Goal: Task Accomplishment & Management: Manage account settings

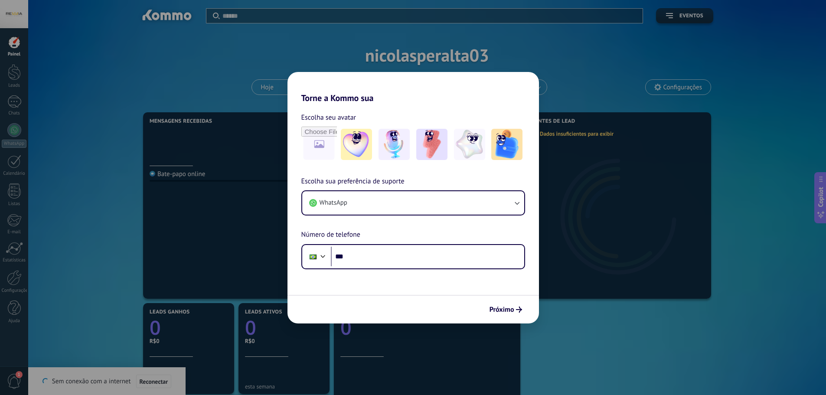
click at [10, 47] on div at bounding box center [14, 42] width 13 height 13
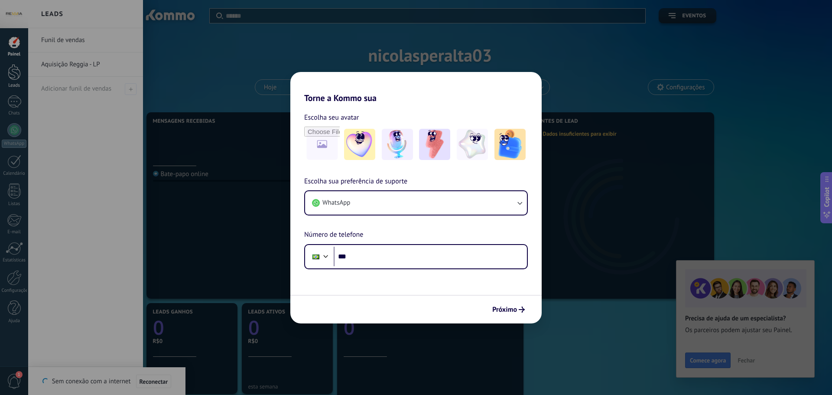
click at [14, 72] on div at bounding box center [14, 72] width 13 height 16
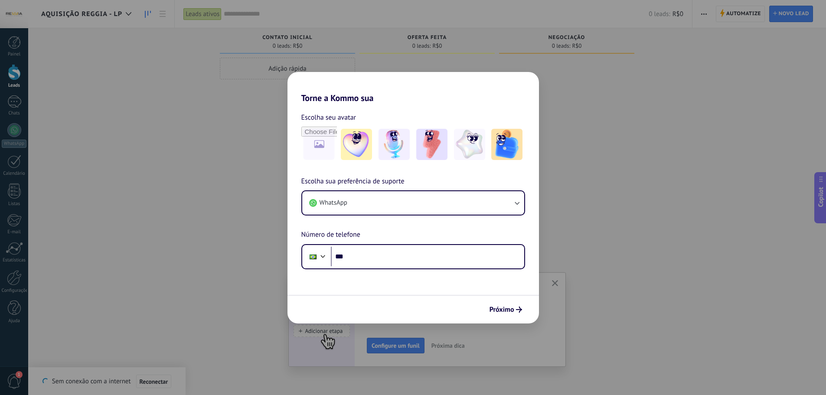
click at [208, 16] on div "Leads ativos" at bounding box center [202, 14] width 38 height 13
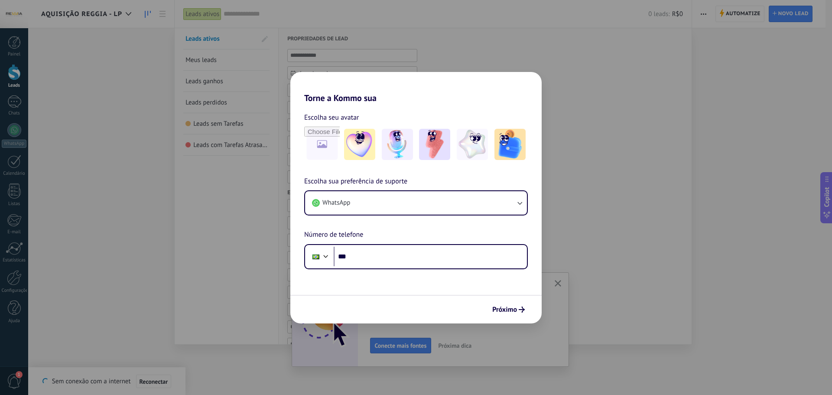
click at [399, 346] on div "Ajuste seu fluxo de trabalho Você pode criar múltiplos funis personalizados que…" at bounding box center [430, 320] width 251 height 68
click at [399, 346] on span "Conecte mais fontes" at bounding box center [401, 345] width 52 height 6
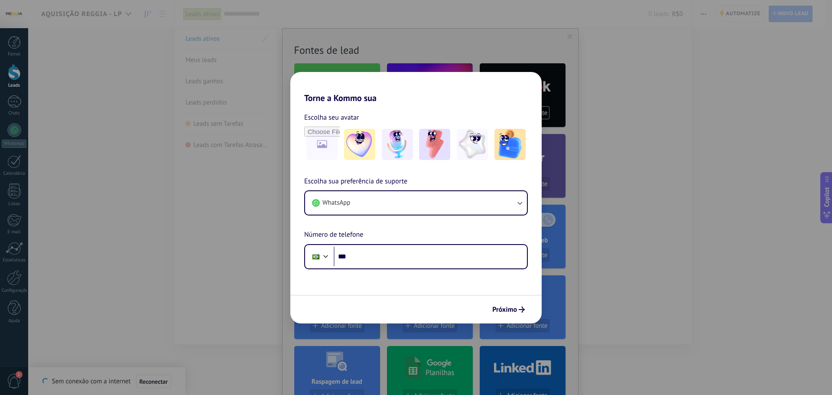
click at [395, 348] on div at bounding box center [416, 197] width 832 height 395
click at [108, 381] on div "Sem conexão com a internet Reconectar" at bounding box center [106, 381] width 129 height 14
click at [276, 22] on div "0 leads: R$0" at bounding box center [453, 14] width 459 height 28
type input "*"
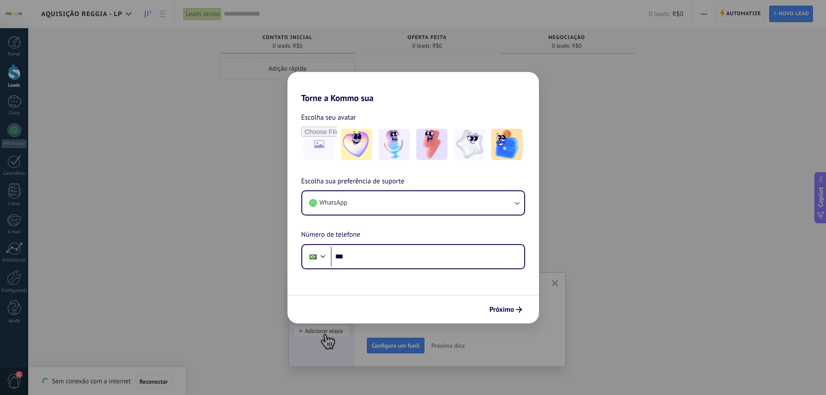
click at [289, 73] on div "Adição rápida" at bounding box center [287, 69] width 135 height 22
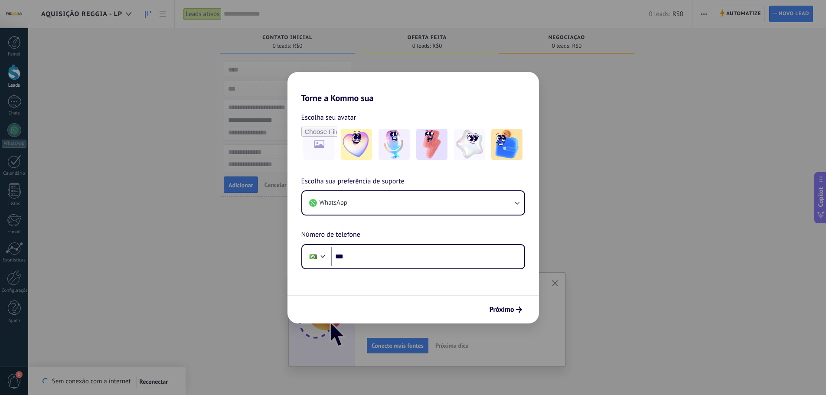
click at [411, 140] on div at bounding box center [426, 199] width 135 height 282
click at [519, 72] on div at bounding box center [566, 199] width 135 height 282
click at [340, 187] on div "Configurações" at bounding box center [324, 185] width 36 height 6
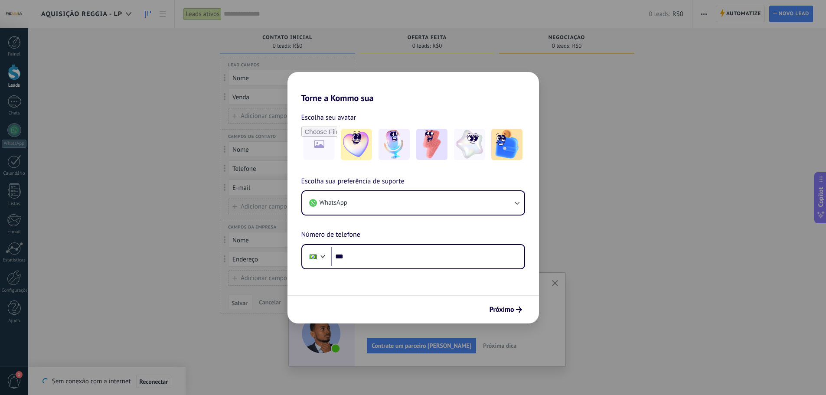
click at [272, 304] on span "Cancelar" at bounding box center [270, 302] width 22 height 8
click at [558, 280] on icon "button" at bounding box center [555, 283] width 7 height 7
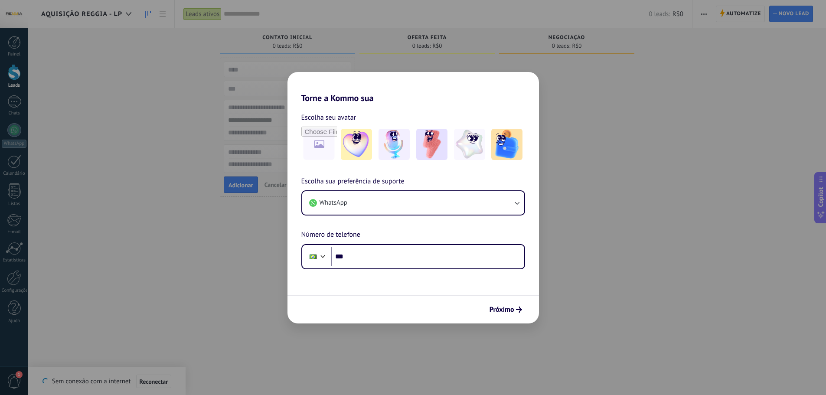
click at [283, 189] on button "Cancelar" at bounding box center [275, 184] width 29 height 13
click at [244, 11] on input "text" at bounding box center [436, 14] width 425 height 9
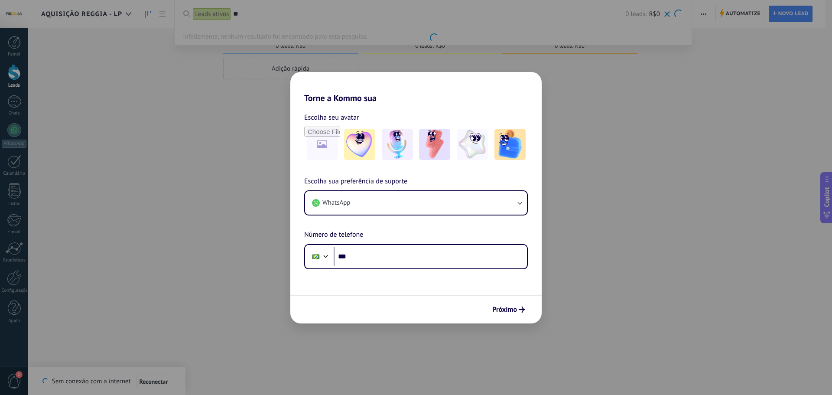
type input "*"
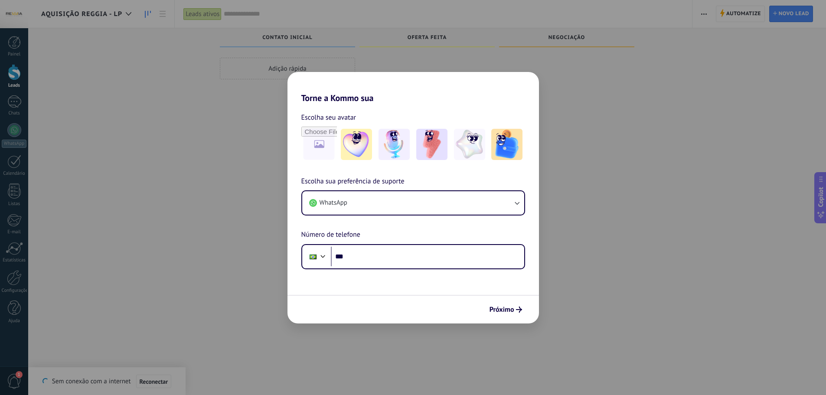
click at [281, 112] on div "Adição rápida" at bounding box center [287, 199] width 135 height 282
